Goal: Information Seeking & Learning: Learn about a topic

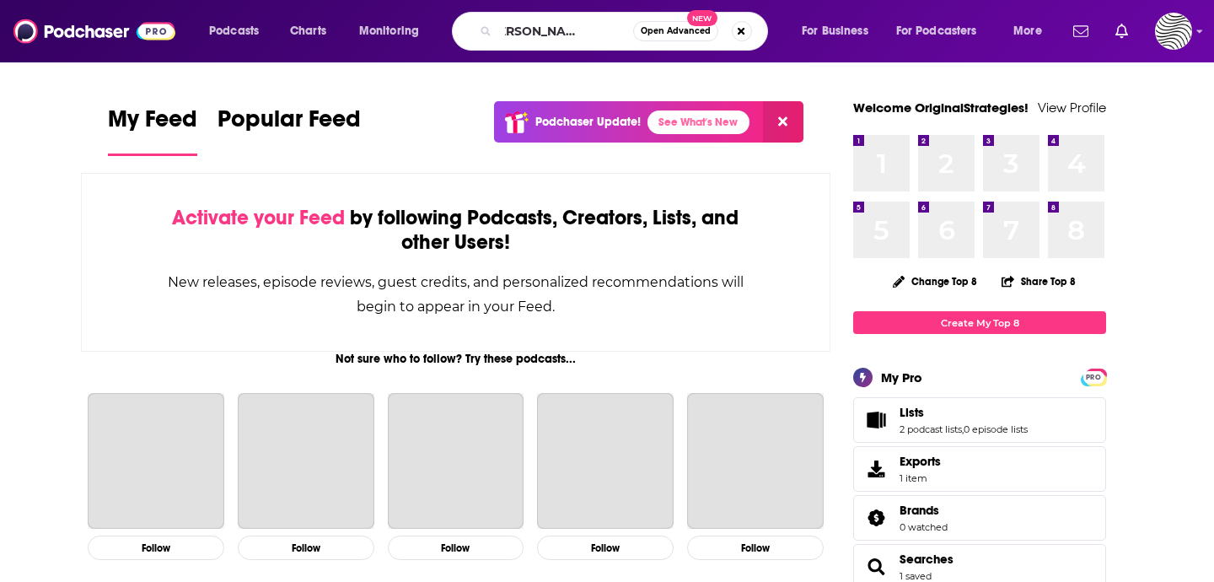
scroll to position [0, 38]
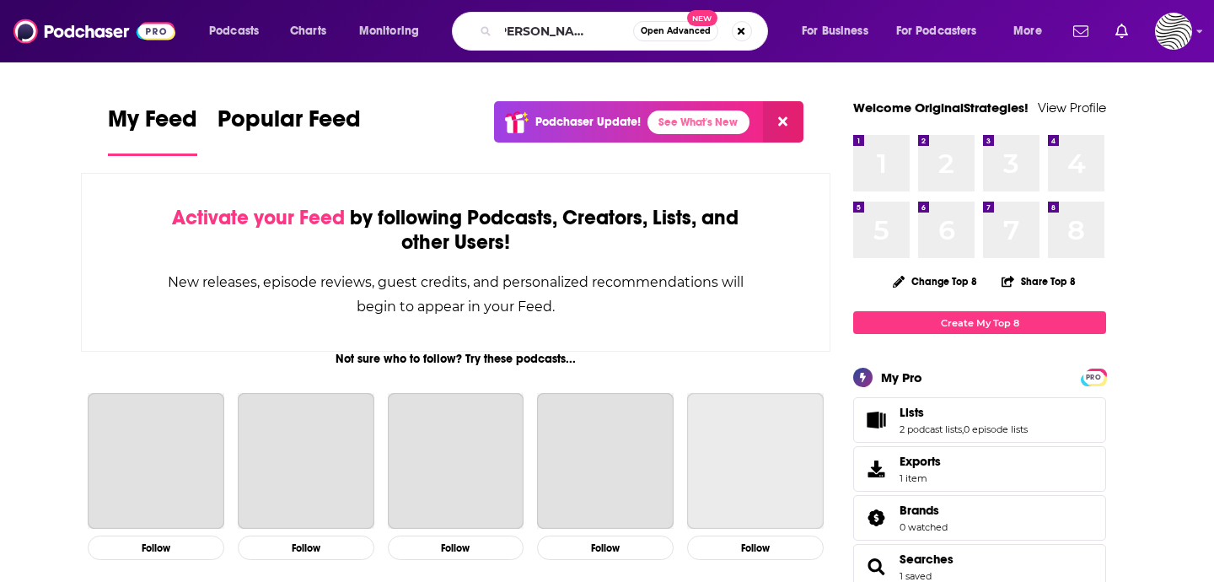
type input "The [PERSON_NAME] Program"
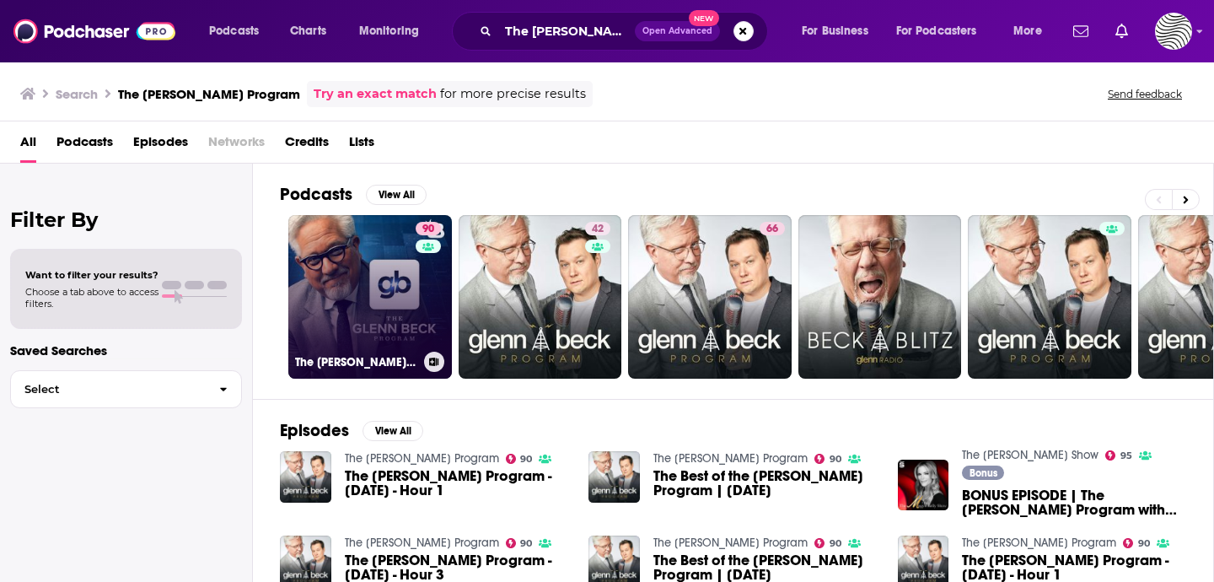
click at [347, 271] on link "90 The [PERSON_NAME] Program" at bounding box center [370, 297] width 164 height 164
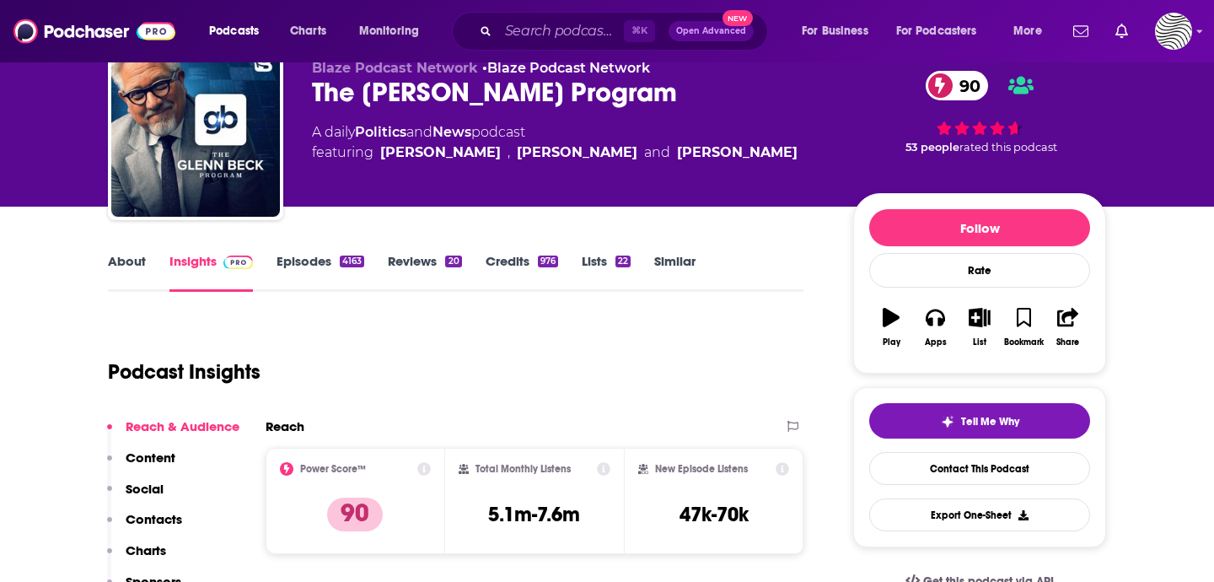
scroll to position [186, 0]
